Goal: Task Accomplishment & Management: Use online tool/utility

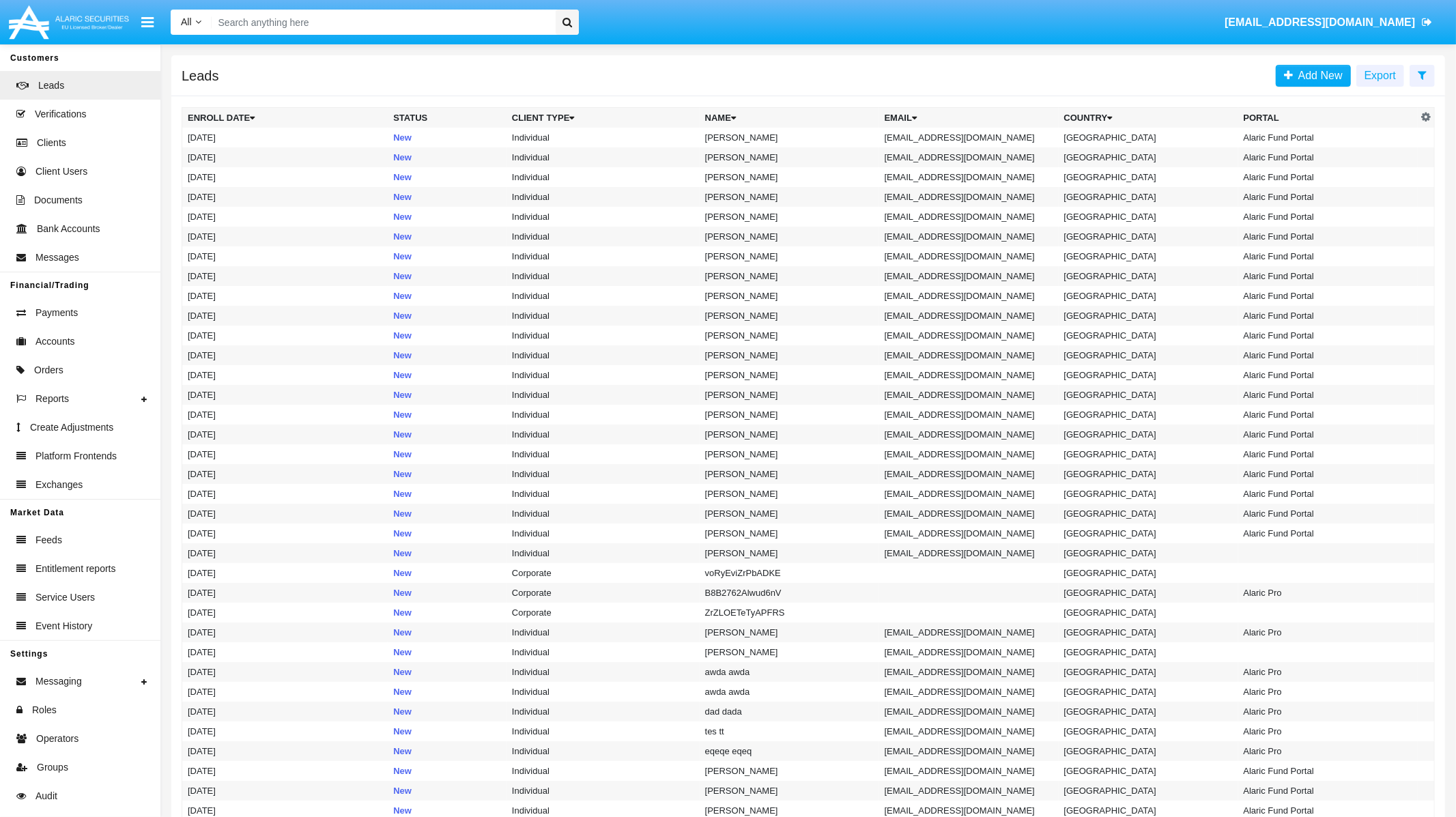
click at [419, 28] on input "Search" at bounding box center [381, 22] width 339 height 25
type input "ф"
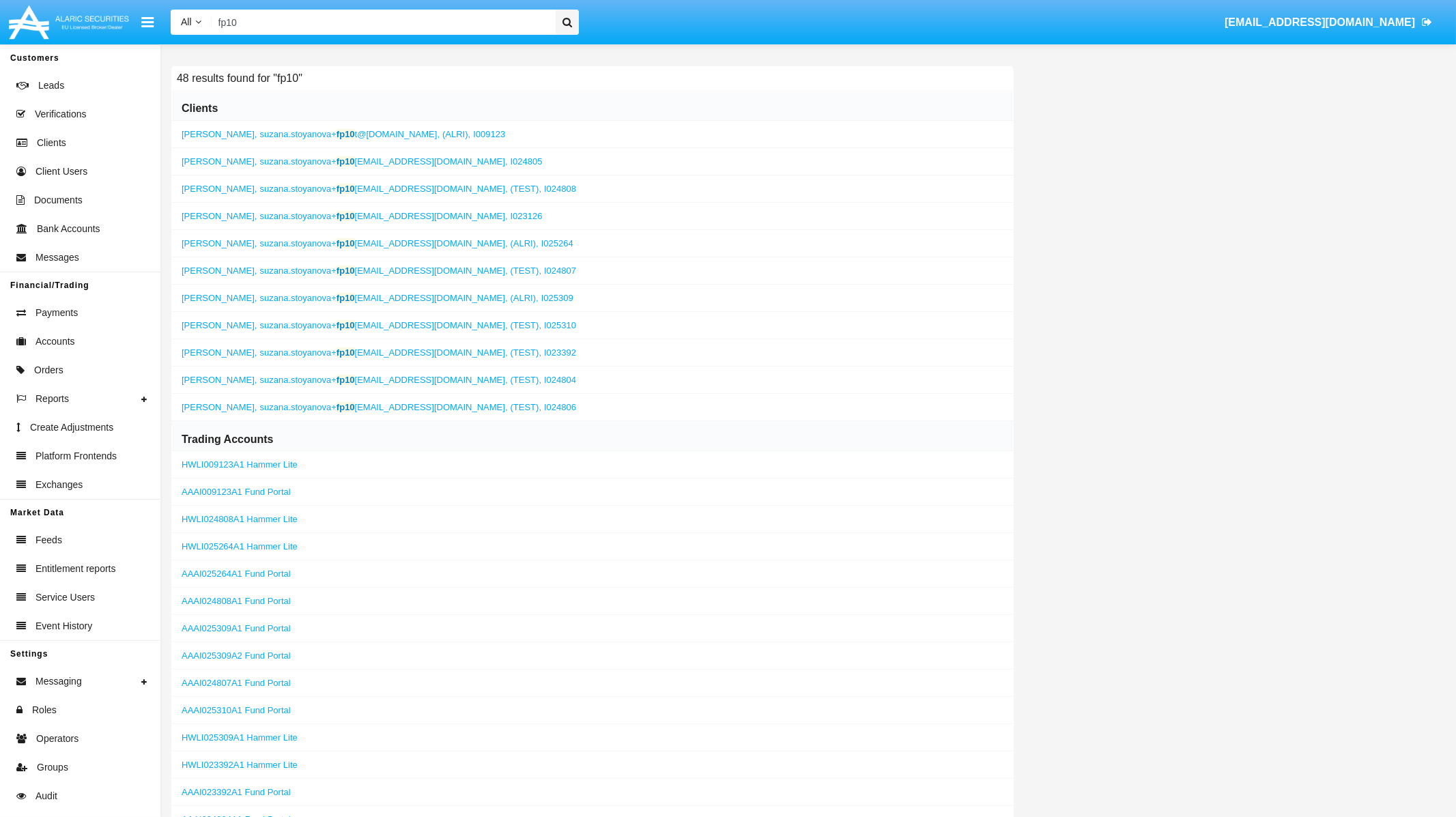
type input "fp10"
click at [369, 325] on span "suzana.stoyanova+ fp10 [EMAIL_ADDRESS][DOMAIN_NAME]," at bounding box center [384, 325] width 248 height 10
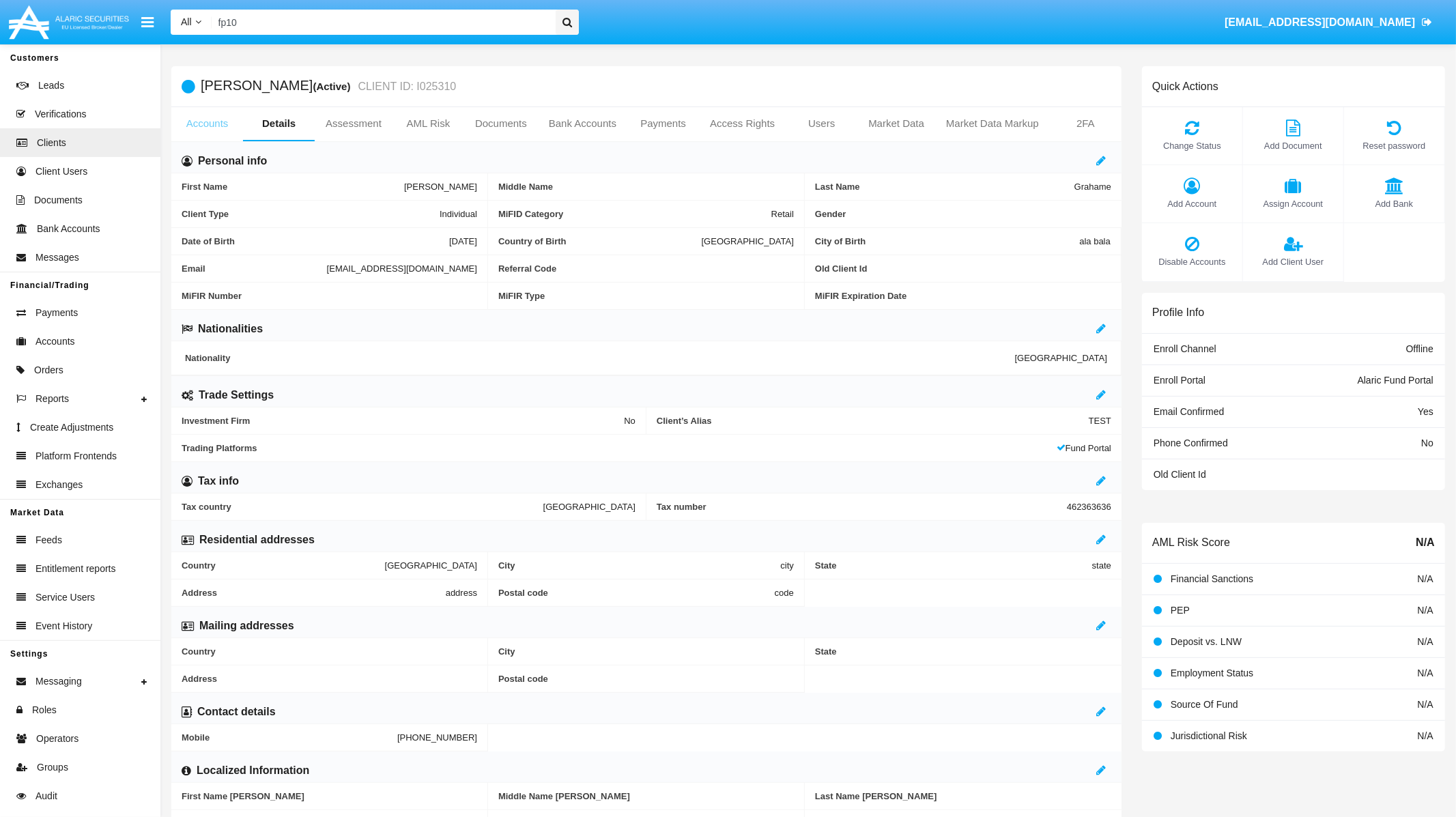
click at [198, 122] on link "Accounts" at bounding box center [207, 123] width 72 height 33
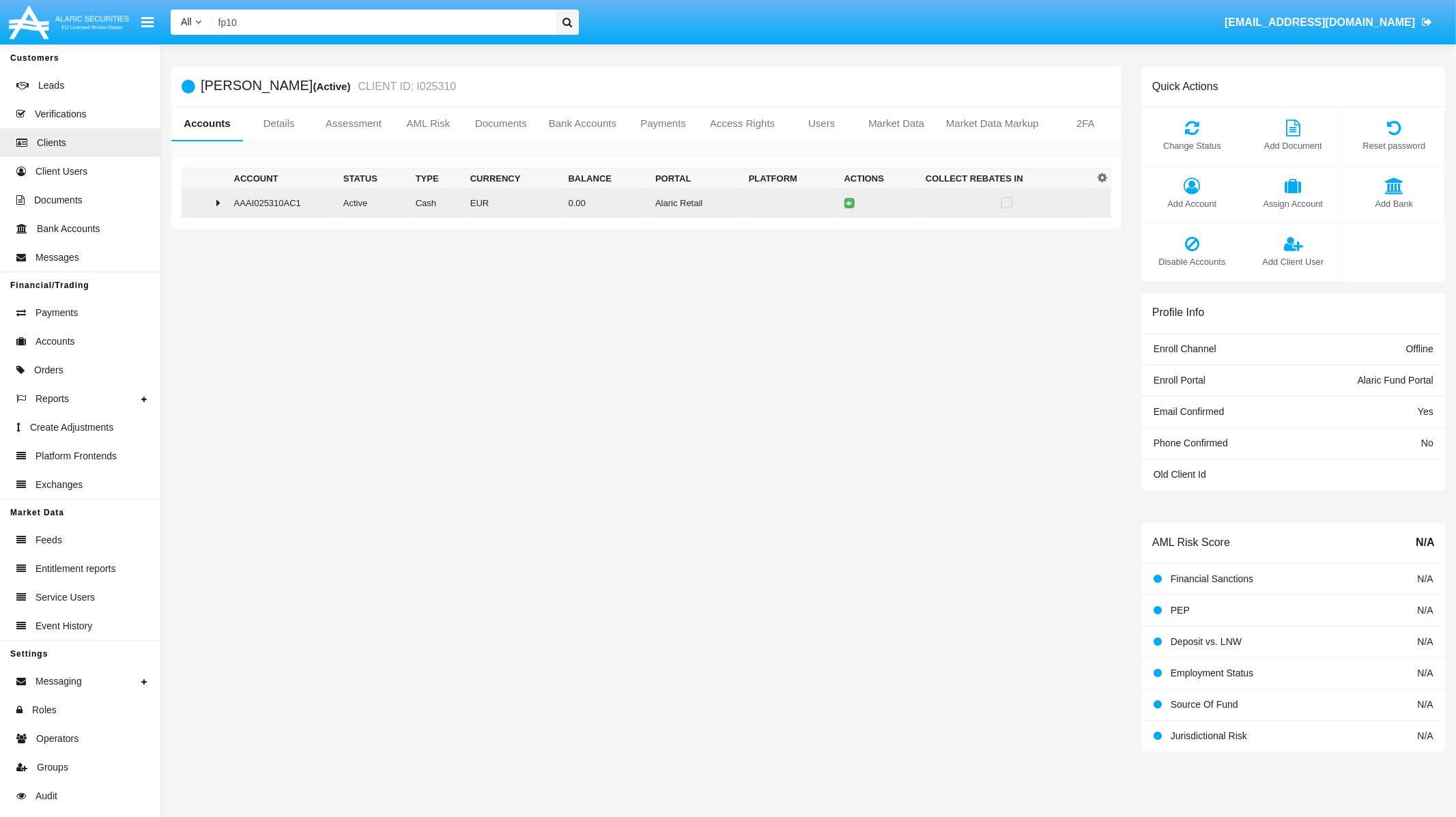
click at [221, 200] on div at bounding box center [205, 203] width 35 height 11
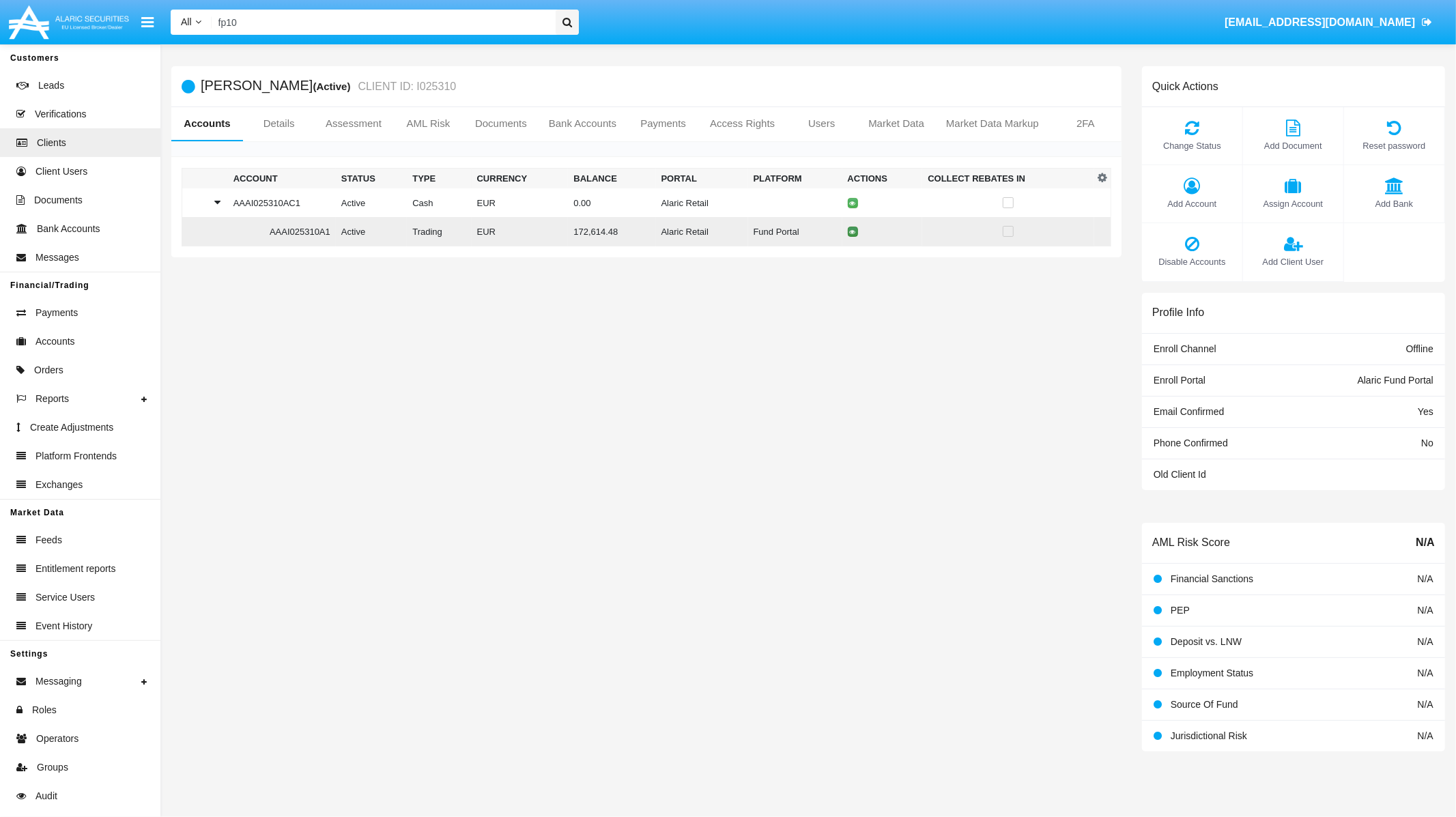
click at [856, 231] on icon at bounding box center [852, 232] width 6 height 6
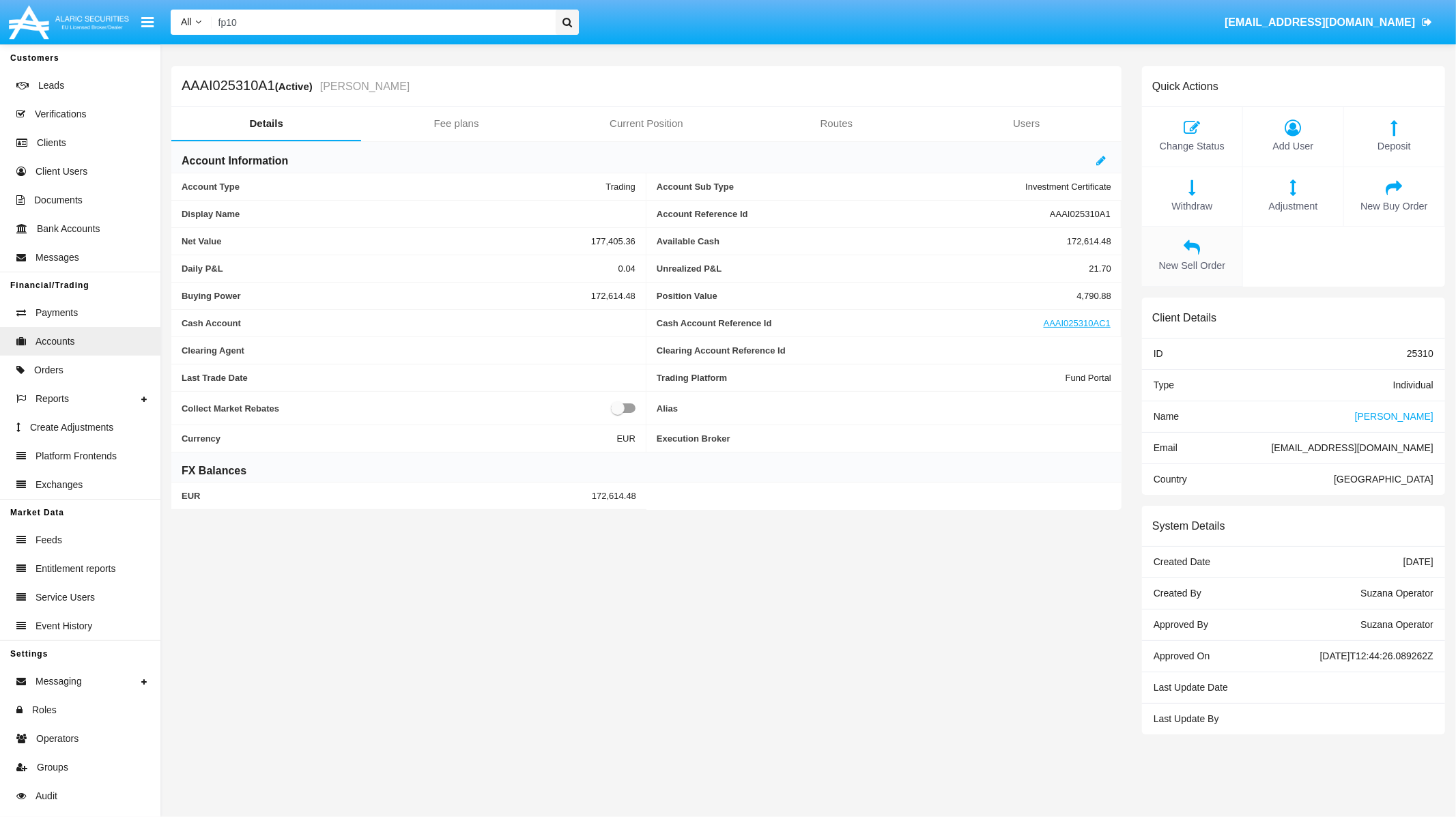
click at [1197, 248] on icon at bounding box center [1192, 248] width 87 height 17
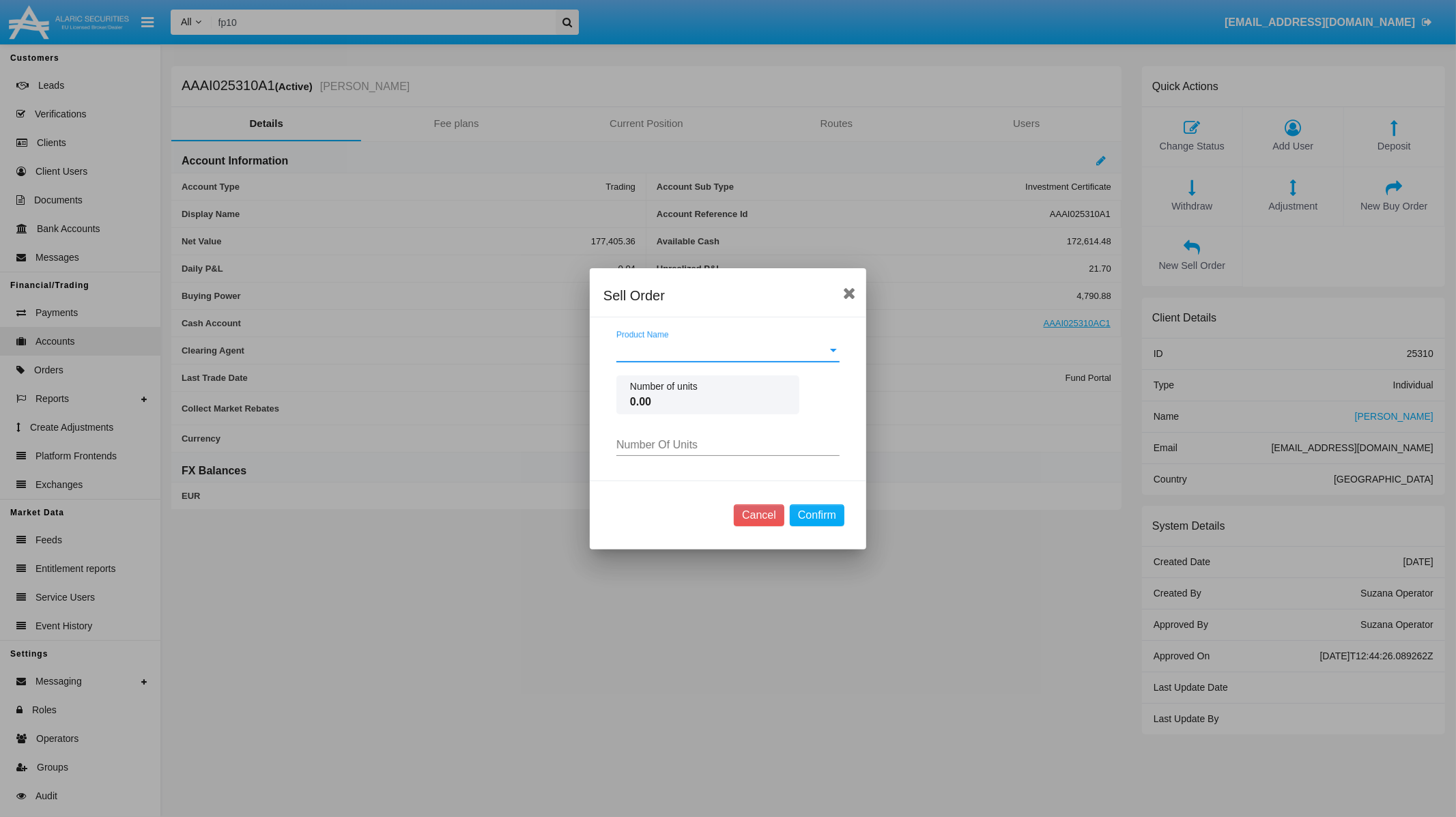
click at [654, 341] on div "Product Name Product Name" at bounding box center [728, 346] width 223 height 31
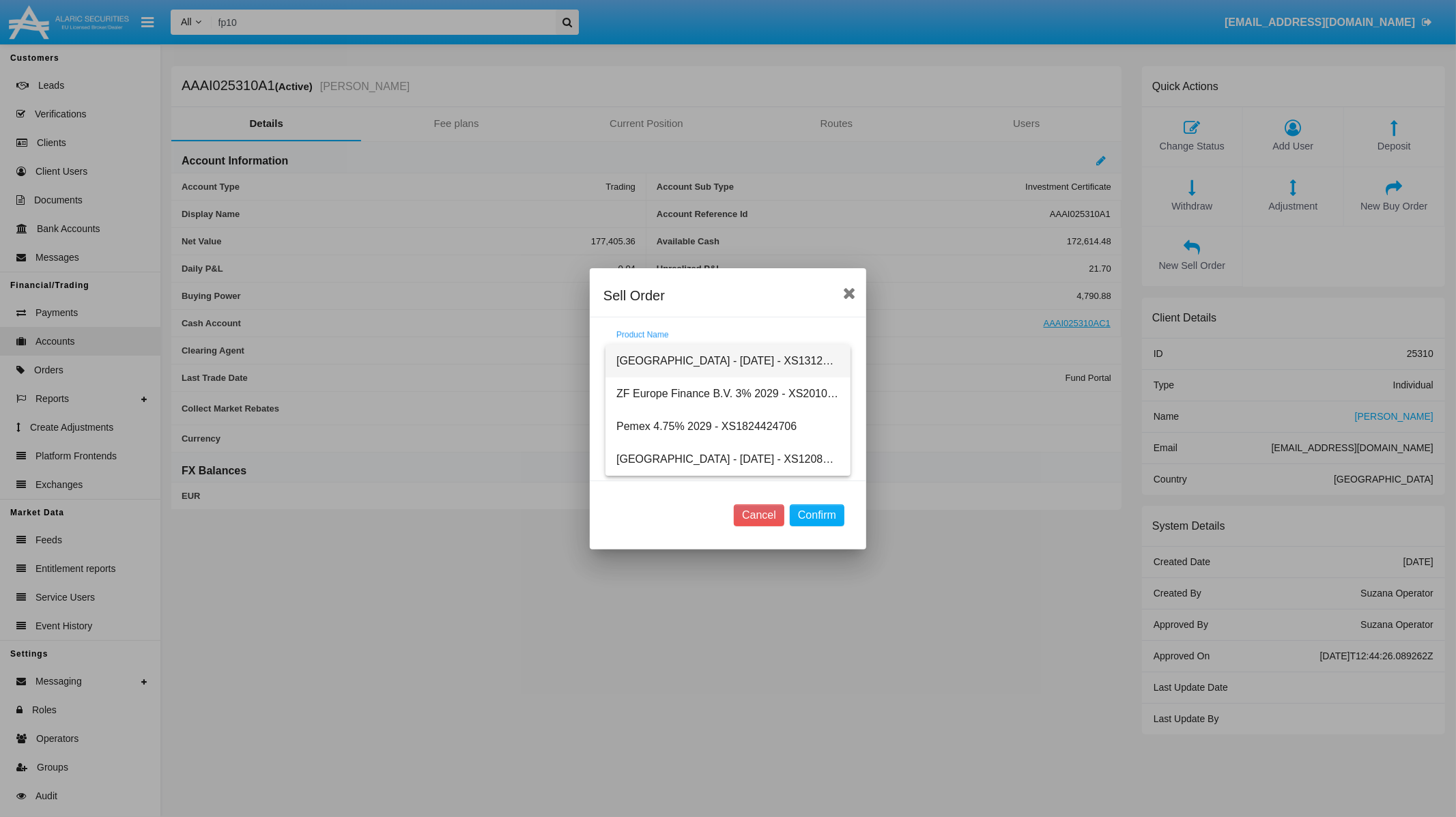
click at [664, 352] on span "[GEOGRAPHIC_DATA] - [DATE] - XS1312891549" at bounding box center [728, 361] width 223 height 33
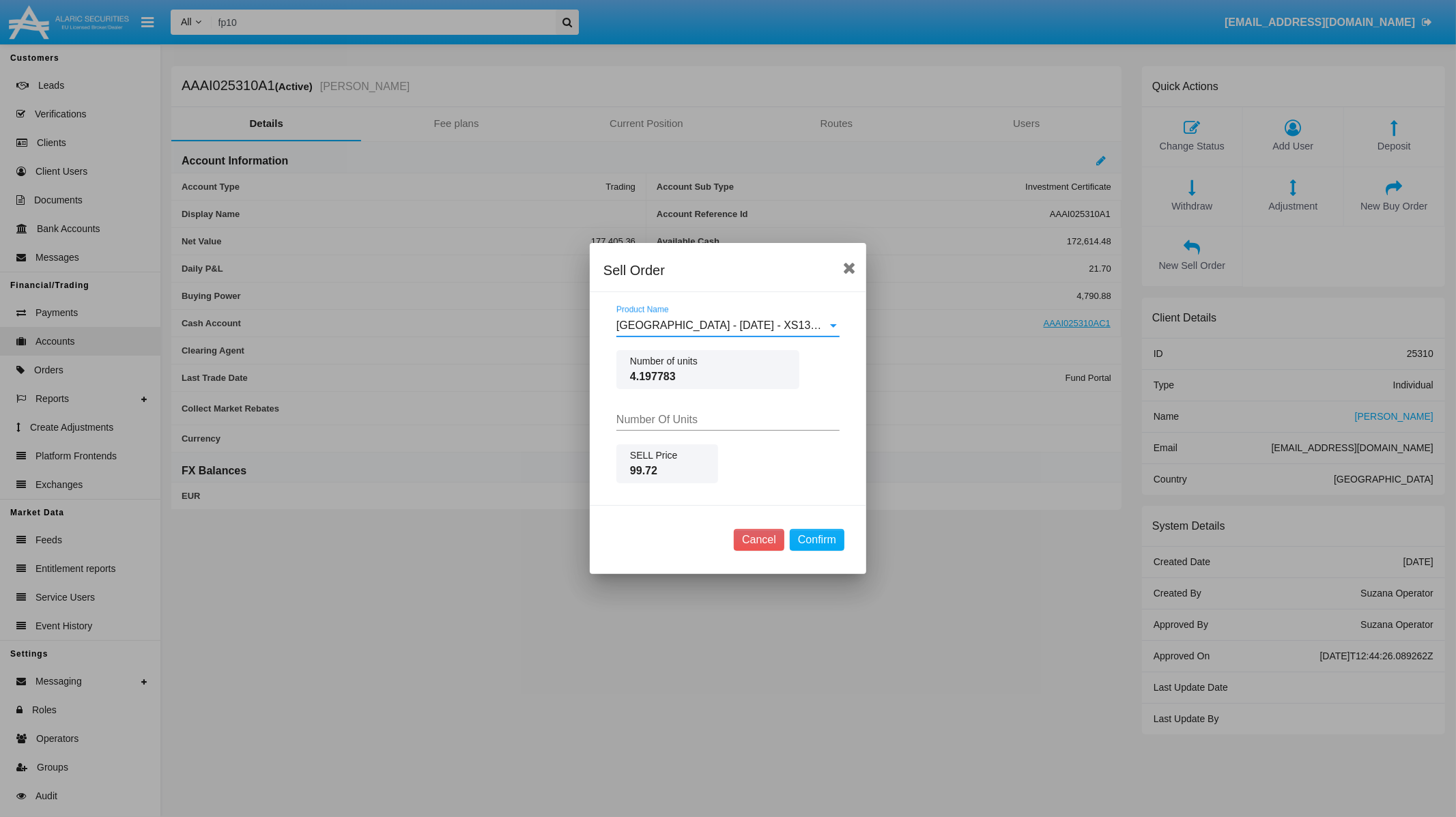
click at [676, 425] on input "Number Of Units" at bounding box center [728, 420] width 223 height 13
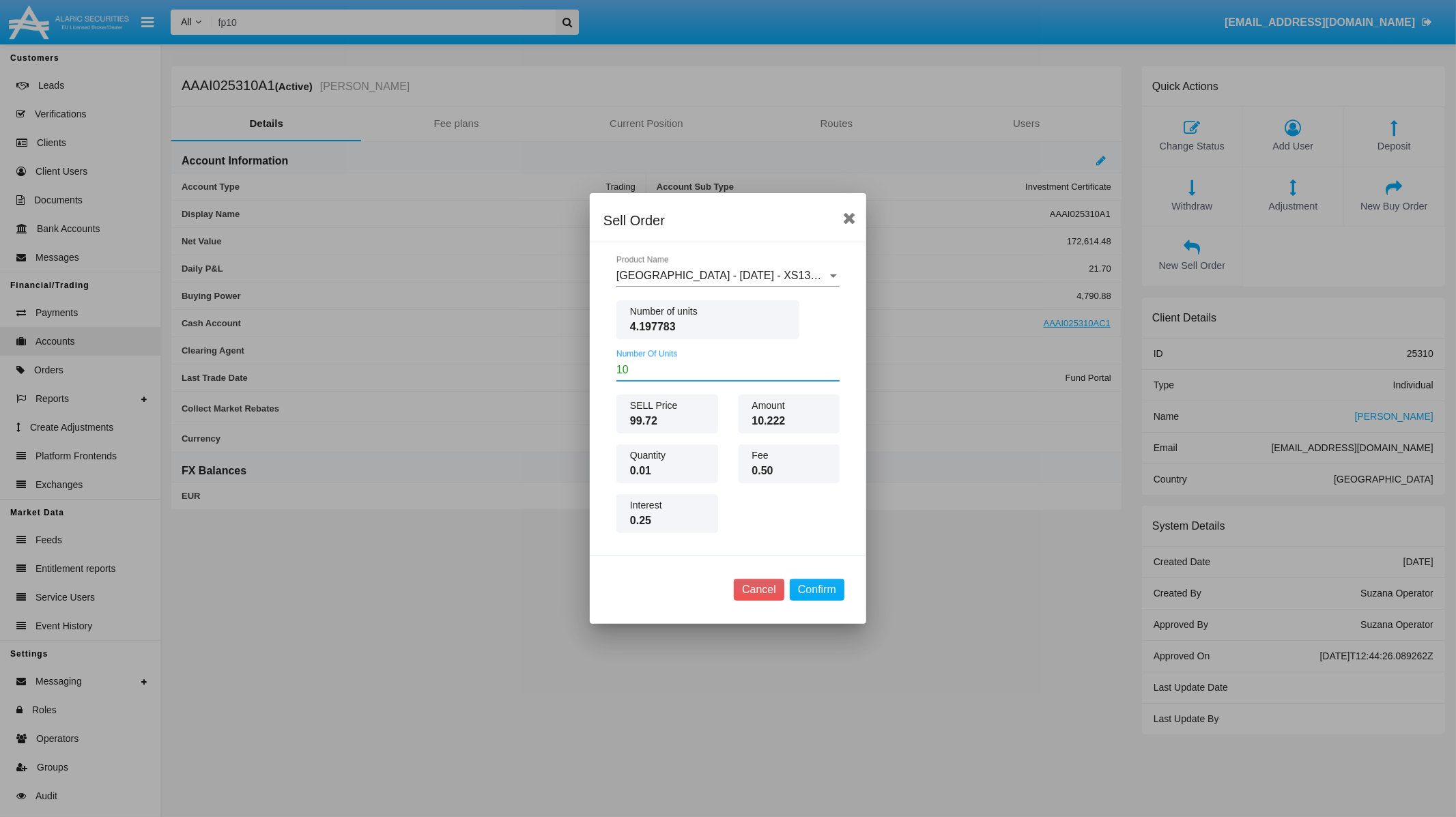
type input "10.00"
